Goal: Communication & Community: Connect with others

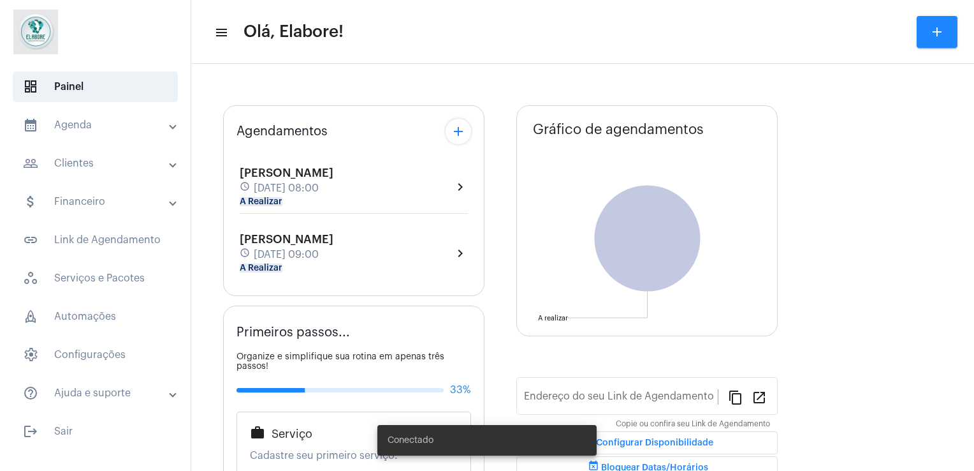
type input "[URL][DOMAIN_NAME]"
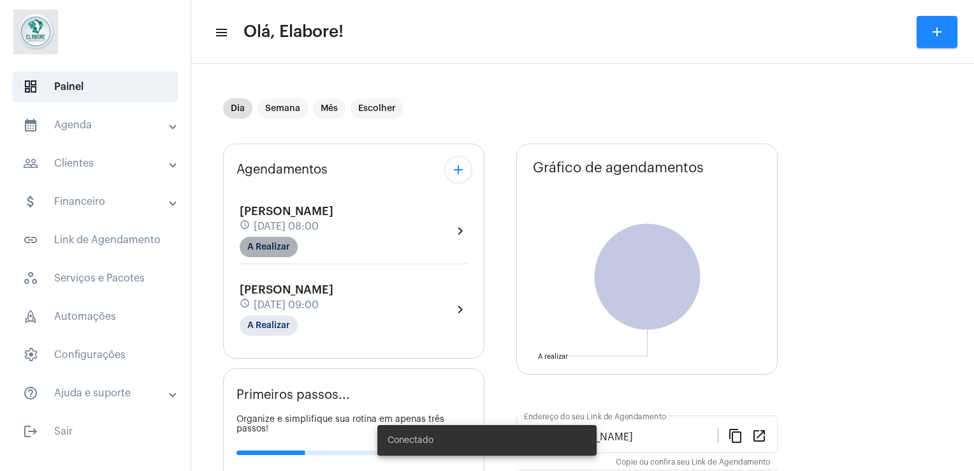
click at [281, 245] on mat-chip "A Realizar" at bounding box center [269, 247] width 58 height 20
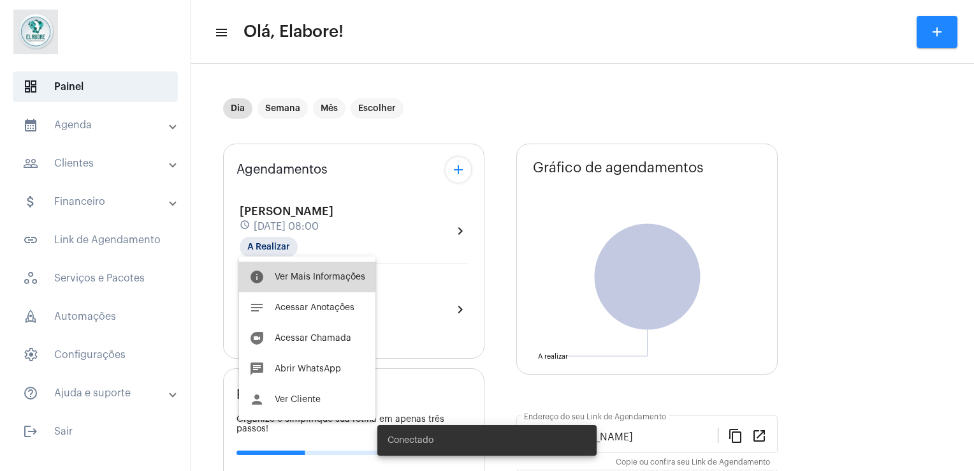
click at [286, 274] on span "Ver Mais Informações" at bounding box center [320, 276] width 91 height 9
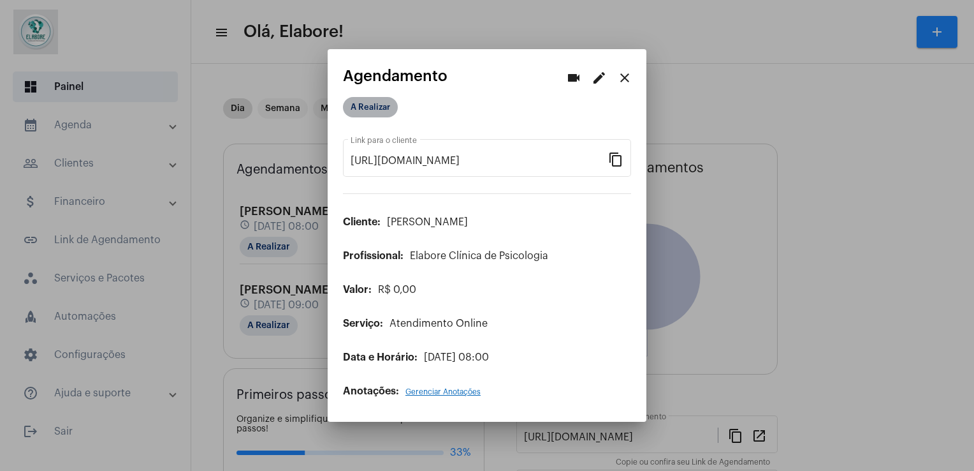
click at [391, 103] on mat-chip "A Realizar" at bounding box center [370, 107] width 55 height 20
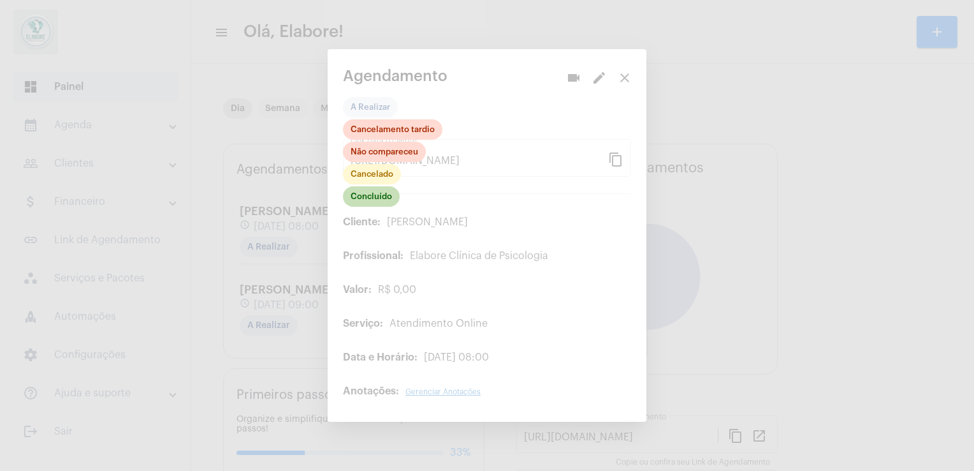
click at [386, 208] on div "Concluído Cancelado Não compareceu Cancelamento tardio" at bounding box center [392, 163] width 99 height 89
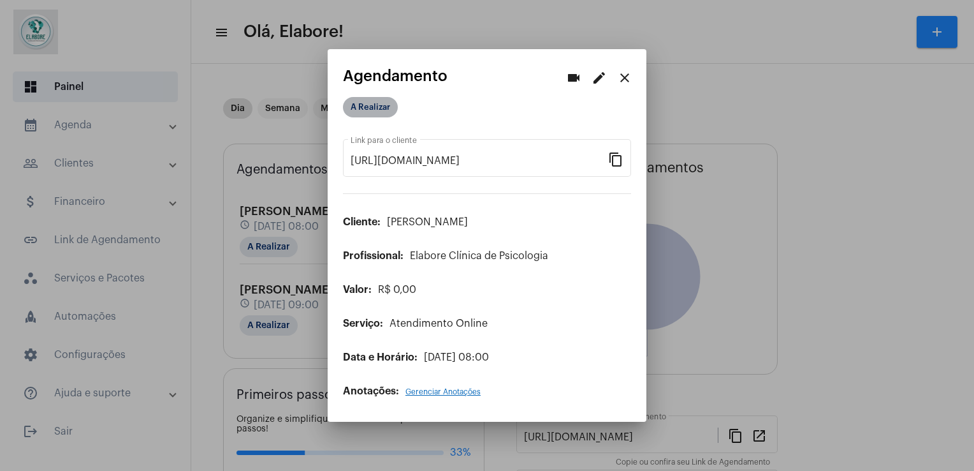
click at [388, 112] on mat-chip "A Realizar" at bounding box center [370, 107] width 55 height 20
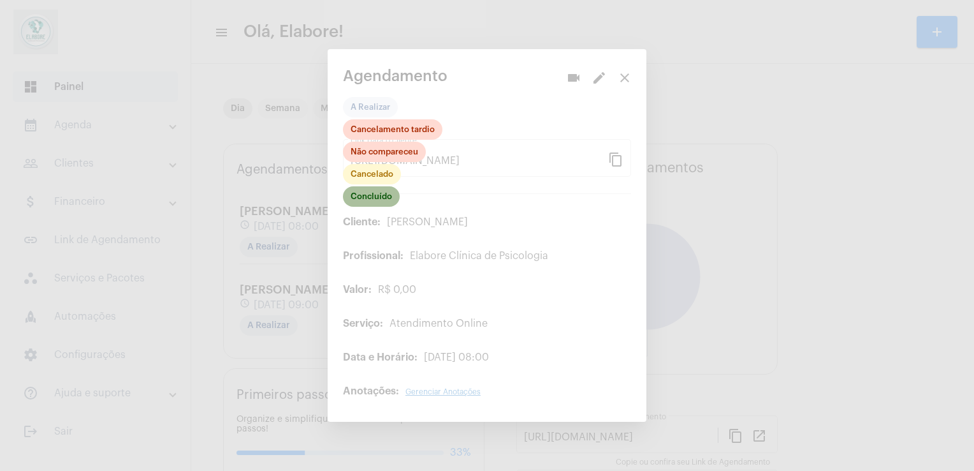
click at [387, 200] on mat-chip "Concluído" at bounding box center [371, 196] width 57 height 20
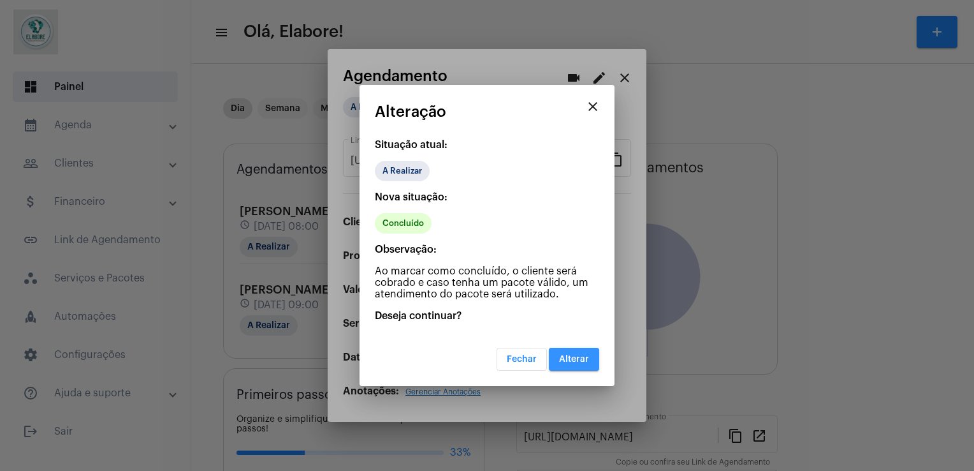
click at [573, 356] on span "Alterar" at bounding box center [574, 358] width 30 height 9
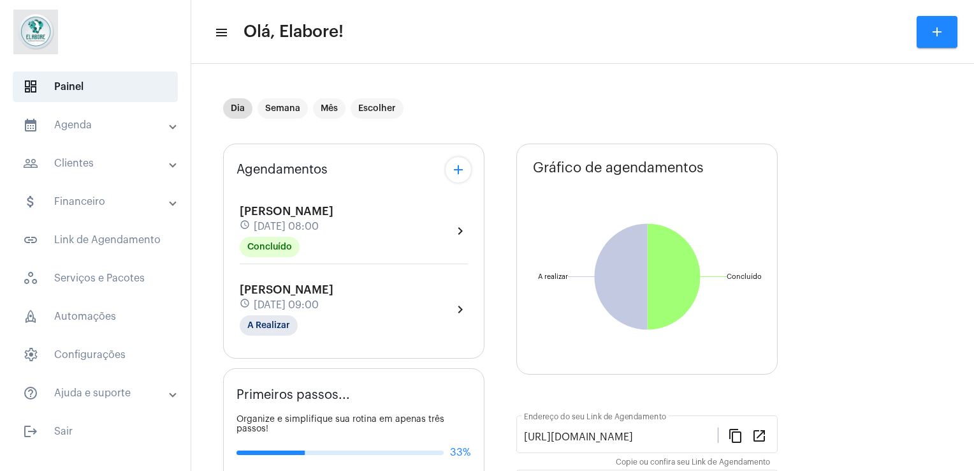
click at [608, 106] on div "Dia Semana Mês Escolher" at bounding box center [498, 109] width 551 height 64
click at [416, 319] on div "Gabriel Dias Santana schedule 26 de agosto às 09:00 A Realizar chevron_right" at bounding box center [354, 309] width 228 height 52
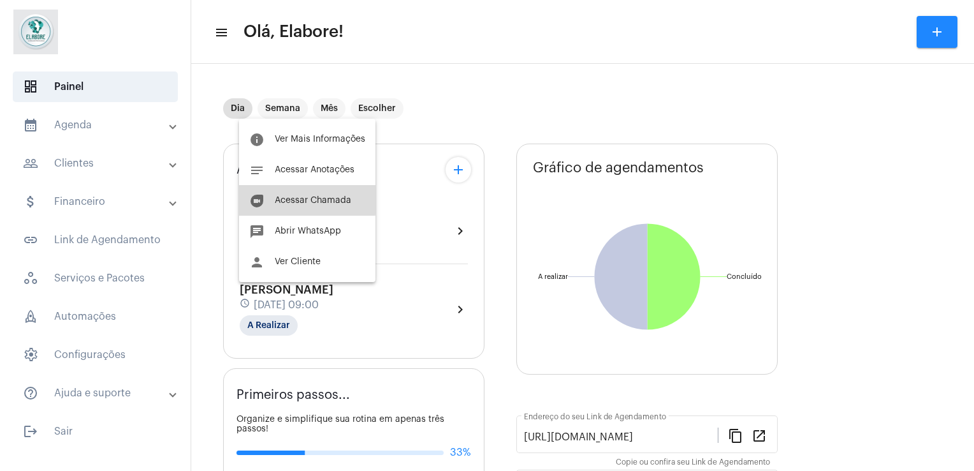
click at [289, 191] on button "duo Acessar Chamada" at bounding box center [307, 200] width 136 height 31
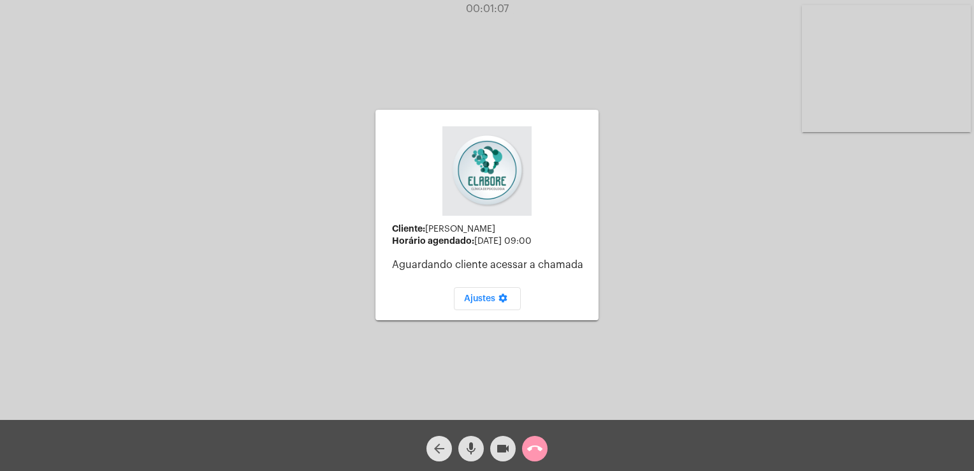
click at [436, 451] on mat-icon "arrow_back" at bounding box center [439, 448] width 15 height 15
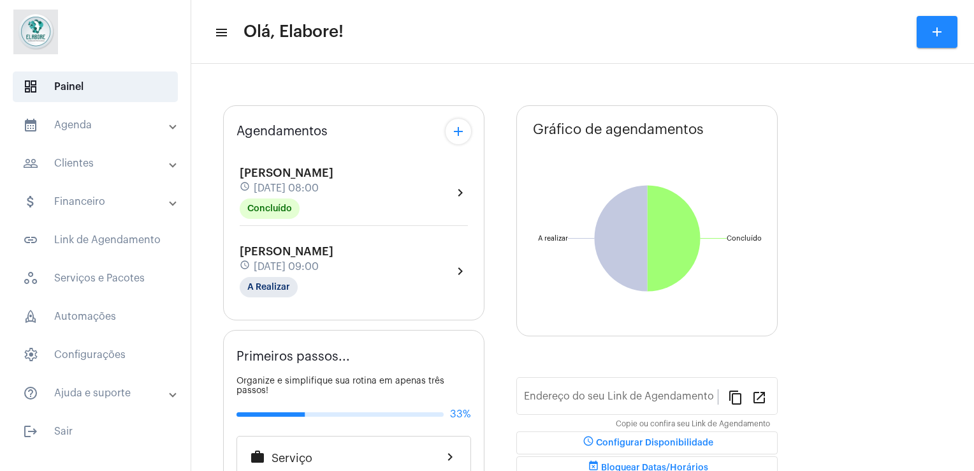
click at [377, 270] on div "Gabriel Dias Santana schedule 26 de agosto às 09:00 A Realizar chevron_right" at bounding box center [354, 271] width 228 height 52
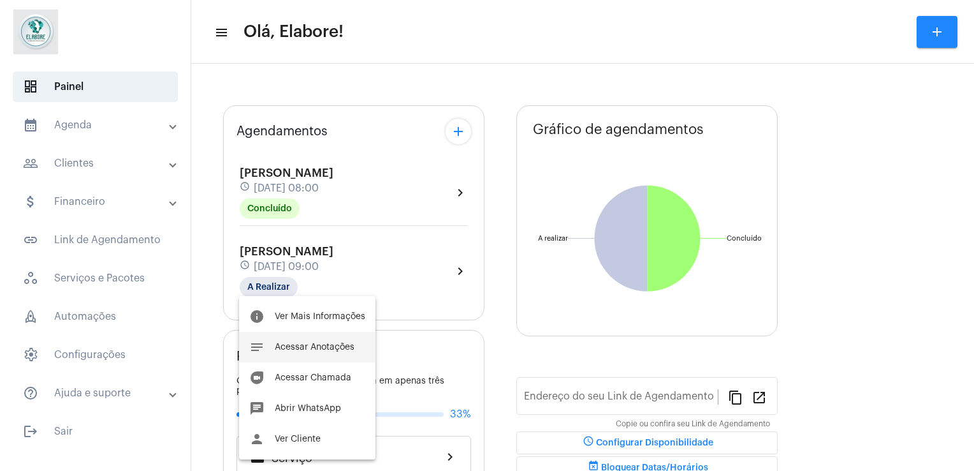
type input "[URL][DOMAIN_NAME]"
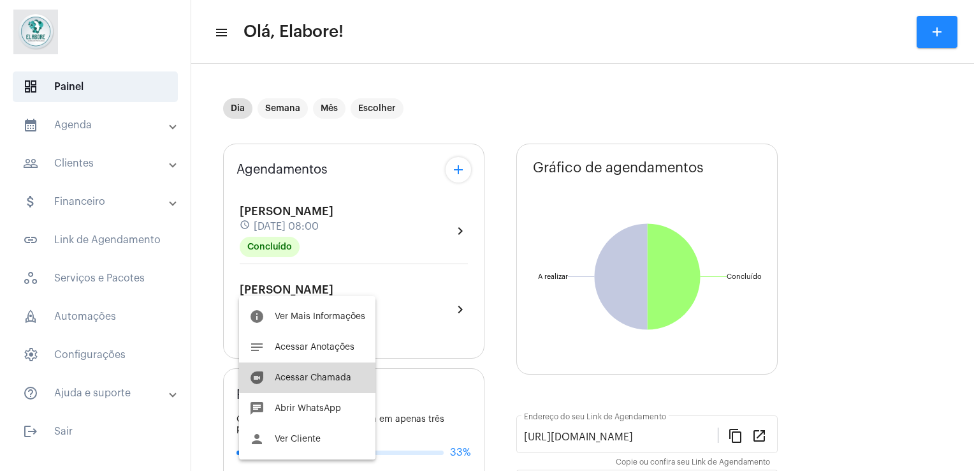
click at [330, 376] on span "Acessar Chamada" at bounding box center [313, 377] width 77 height 9
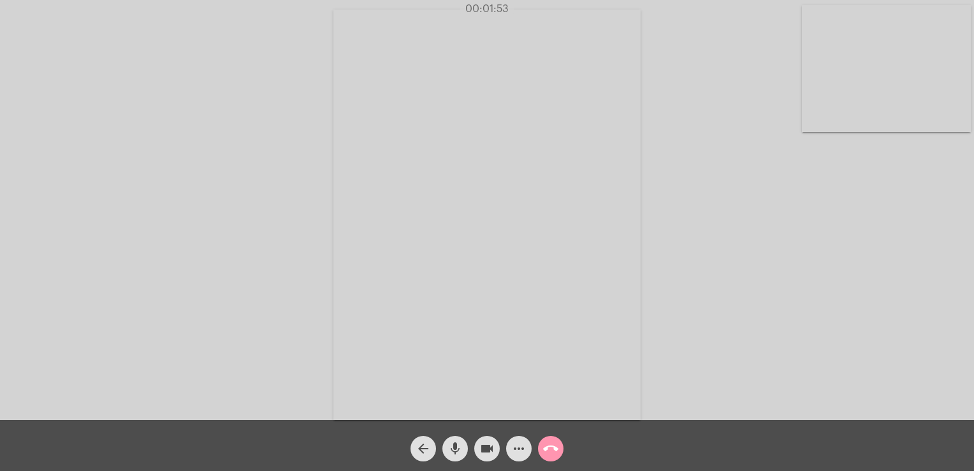
click at [689, 316] on div "Acessando Câmera e Microfone..." at bounding box center [487, 212] width 972 height 419
click at [706, 337] on div "Acessando Câmera e Microfone..." at bounding box center [487, 212] width 972 height 419
click at [423, 446] on mat-icon "arrow_back" at bounding box center [423, 448] width 15 height 15
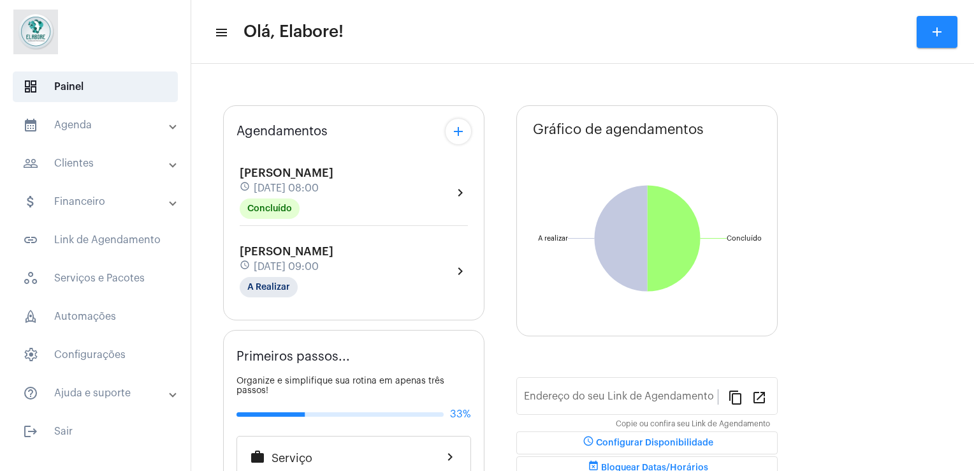
type input "[URL][DOMAIN_NAME]"
click at [377, 259] on div "Thiago Silva Rosa schedule 26 de agosto às 08:00 Concluído chevron_right Gabrie…" at bounding box center [354, 225] width 235 height 150
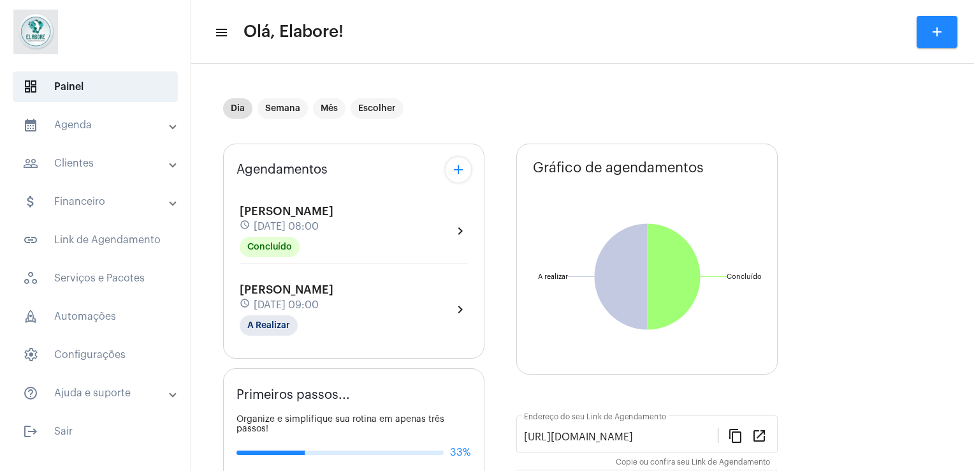
click at [377, 296] on div "Gabriel Dias Santana schedule 26 de agosto às 09:00 A Realizar chevron_right" at bounding box center [354, 309] width 228 height 52
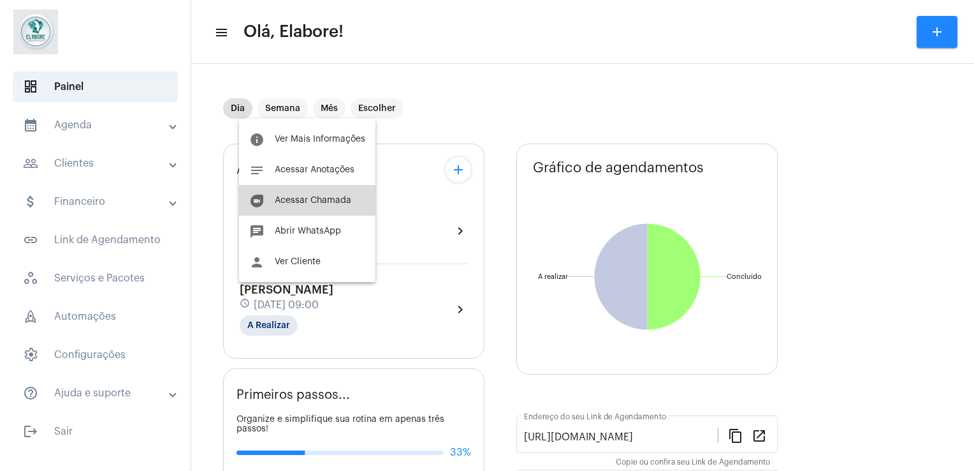
click at [337, 195] on button "duo Acessar Chamada" at bounding box center [307, 200] width 136 height 31
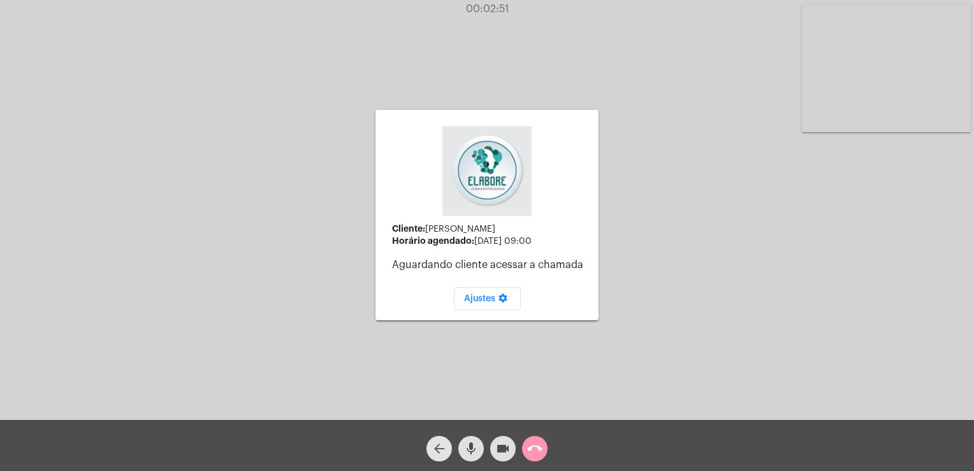
click at [437, 444] on mat-icon "arrow_back" at bounding box center [439, 448] width 15 height 15
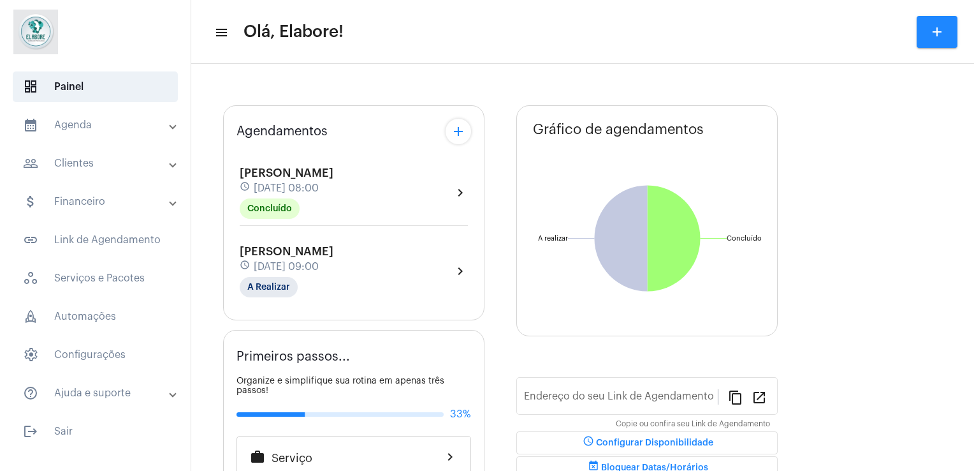
click at [333, 256] on div "Gabriel Dias Santana schedule 26 de agosto às 09:00 A Realizar" at bounding box center [287, 271] width 94 height 52
type input "[URL][DOMAIN_NAME]"
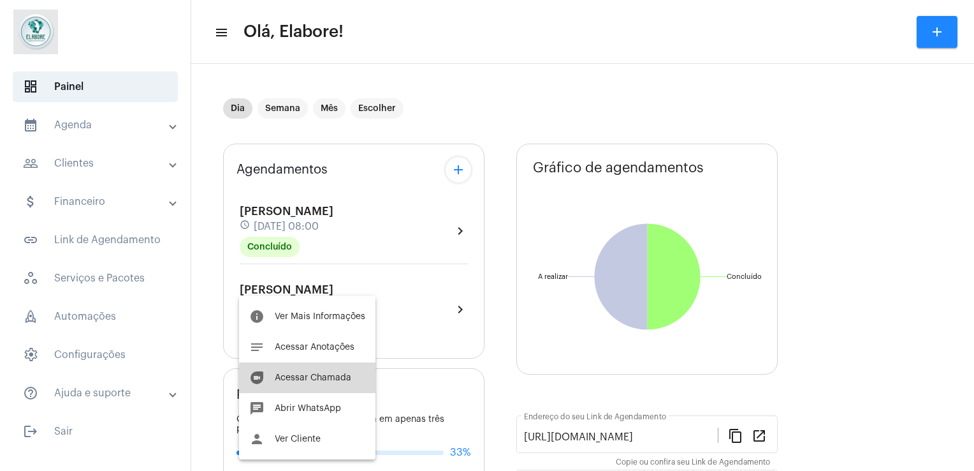
click at [324, 379] on span "Acessar Chamada" at bounding box center [313, 377] width 77 height 9
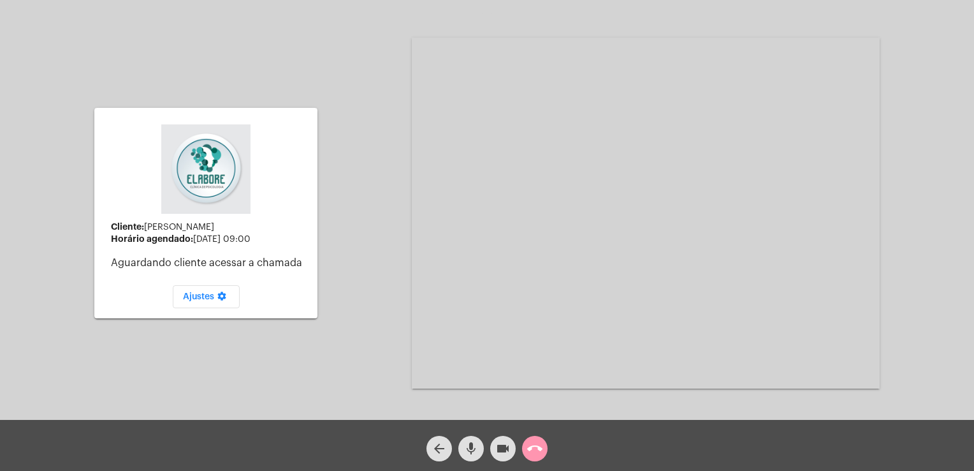
click at [539, 275] on div "Acessando Câmera e Microfone..." at bounding box center [646, 213] width 468 height 416
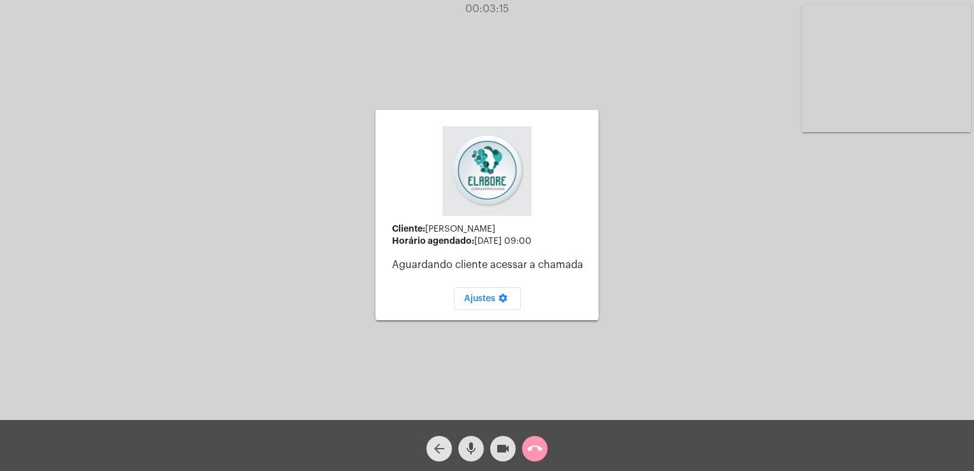
click at [439, 448] on mat-icon "arrow_back" at bounding box center [439, 448] width 15 height 15
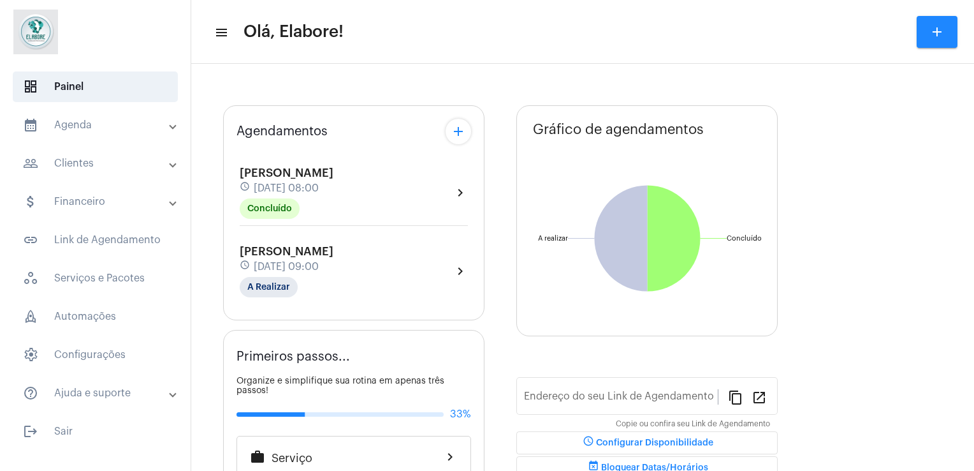
type input "[URL][DOMAIN_NAME]"
